Goal: Information Seeking & Learning: Learn about a topic

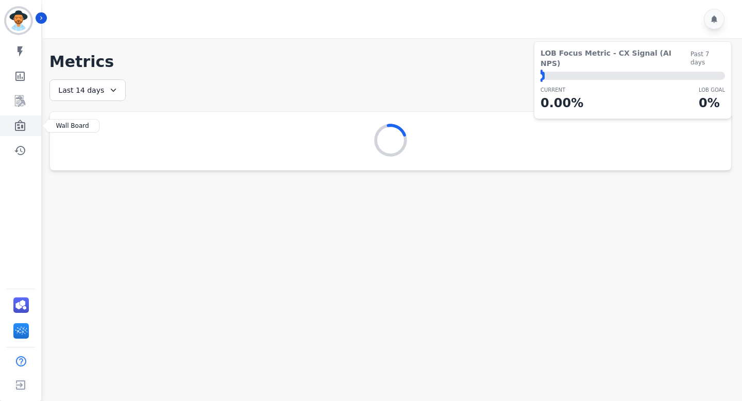
click at [18, 128] on icon "Sidebar" at bounding box center [20, 125] width 10 height 11
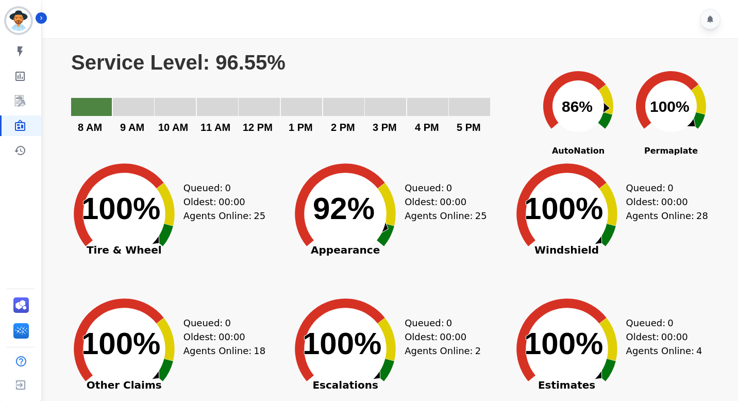
drag, startPoint x: 122, startPoint y: 168, endPoint x: 155, endPoint y: 235, distance: 74.4
click at [155, 235] on icon "Created with Highcharts 10.3.3 100% ​ 100%" at bounding box center [124, 206] width 129 height 129
drag, startPoint x: 186, startPoint y: 185, endPoint x: 250, endPoint y: 228, distance: 76.6
click at [189, 228] on div "Created with Highcharts 10.3.3 100% ​ 100% Tire & Wheel Queued: 0 Oldest: 00:00…" at bounding box center [124, 230] width 129 height 129
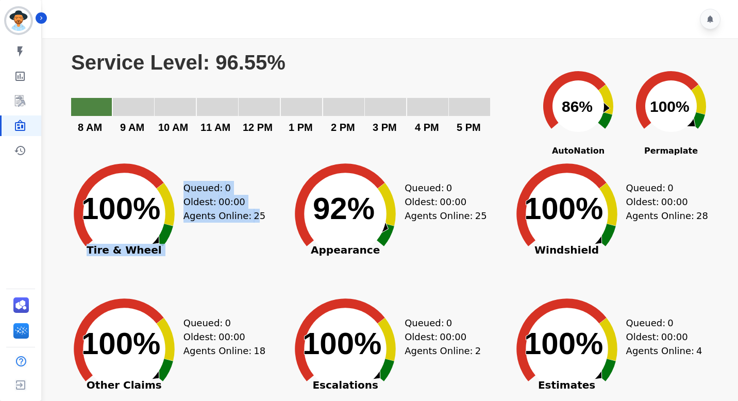
drag, startPoint x: 255, startPoint y: 217, endPoint x: 161, endPoint y: 182, distance: 100.1
click at [161, 182] on div "Created with Highcharts 10.3.3 100% ​ 100% Tire & Wheel Queued: 0 Oldest: 00:00…" at bounding box center [124, 230] width 129 height 129
click at [161, 182] on icon at bounding box center [119, 204] width 90 height 83
